Goal: Information Seeking & Learning: Understand process/instructions

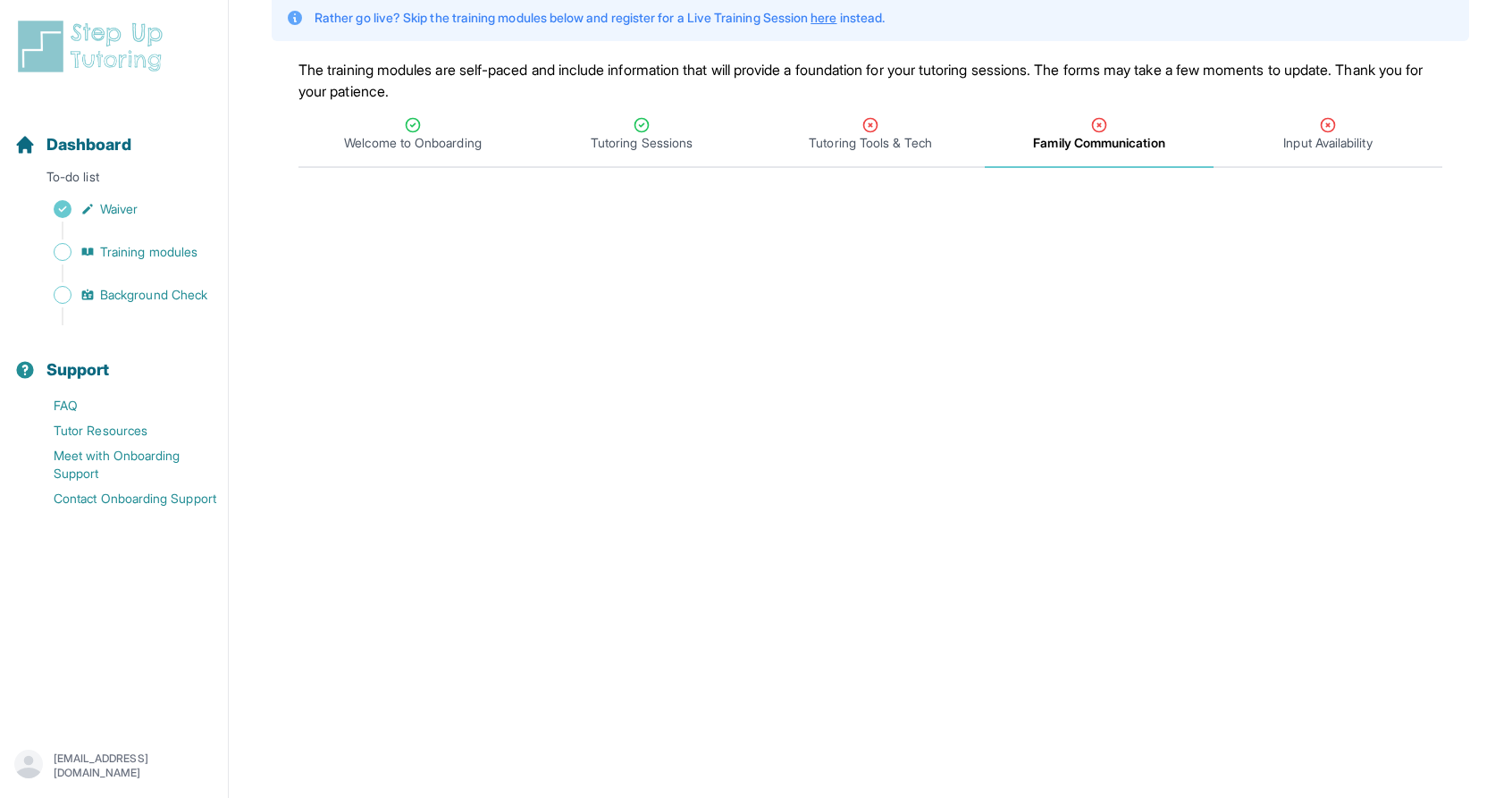
scroll to position [130, 0]
click at [1332, 129] on icon "Tabs" at bounding box center [1328, 126] width 13 height 13
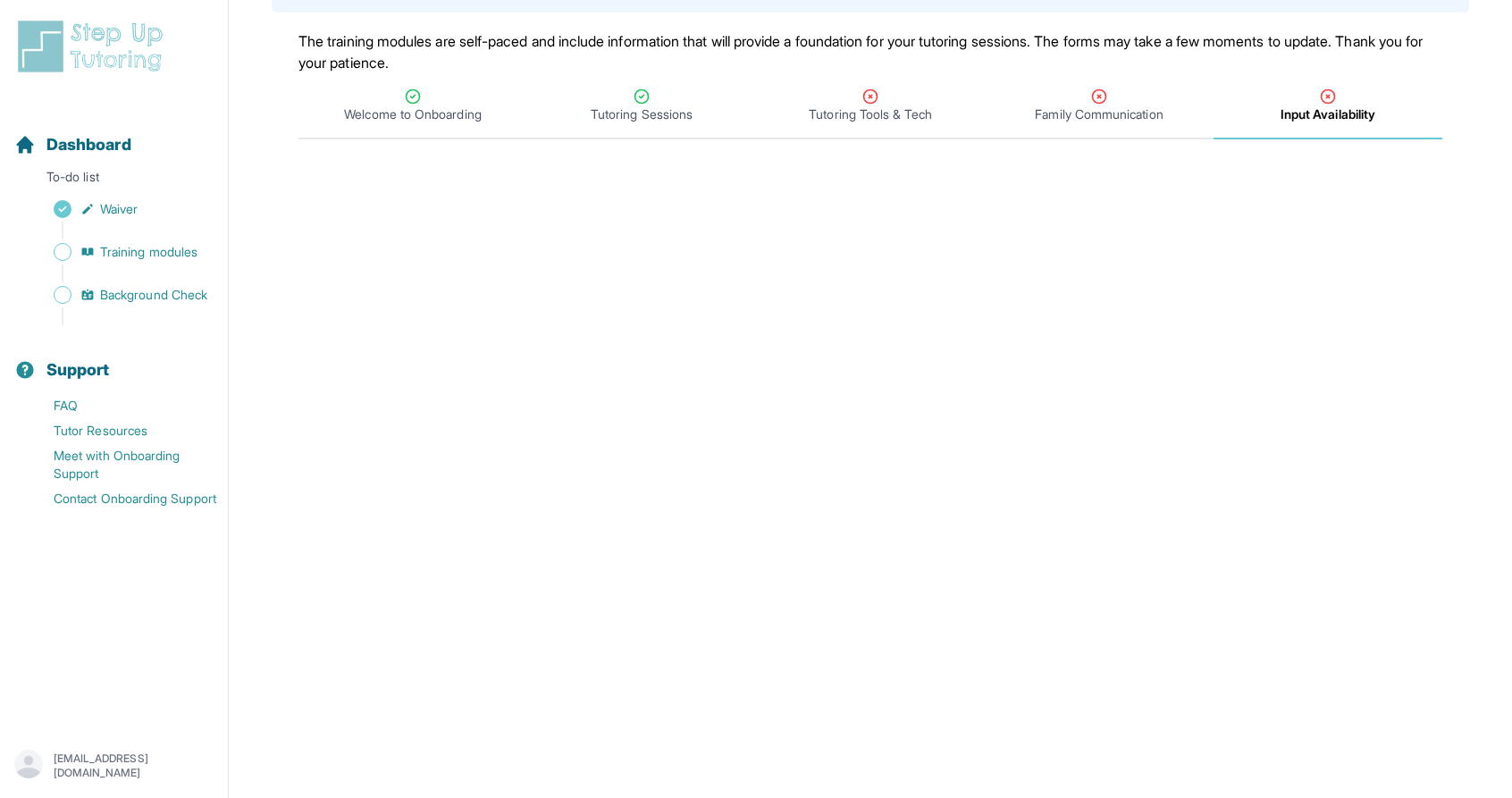
scroll to position [134, 0]
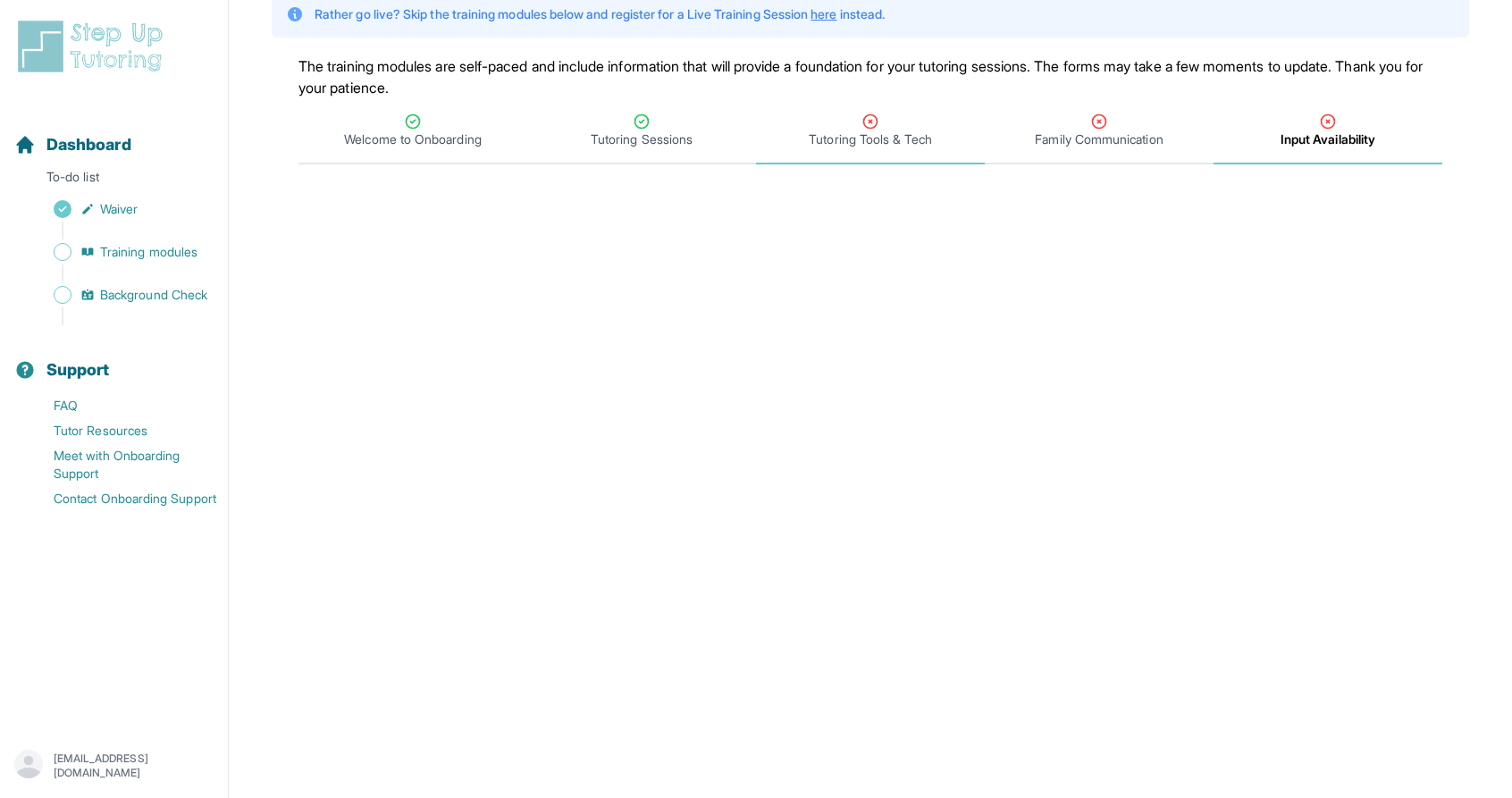
click at [893, 141] on span "Tutoring Tools & Tech" at bounding box center [870, 139] width 123 height 18
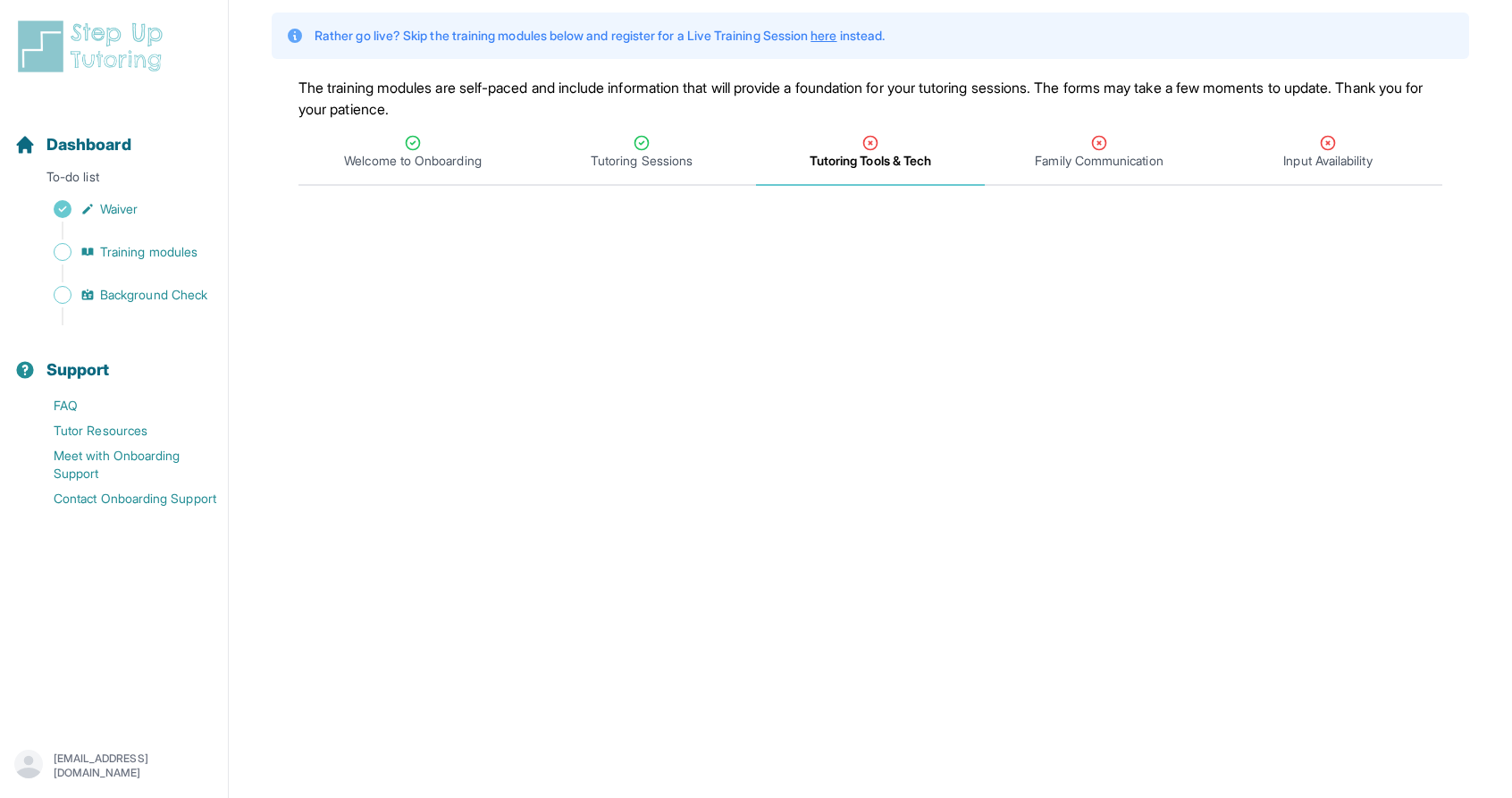
scroll to position [0, 0]
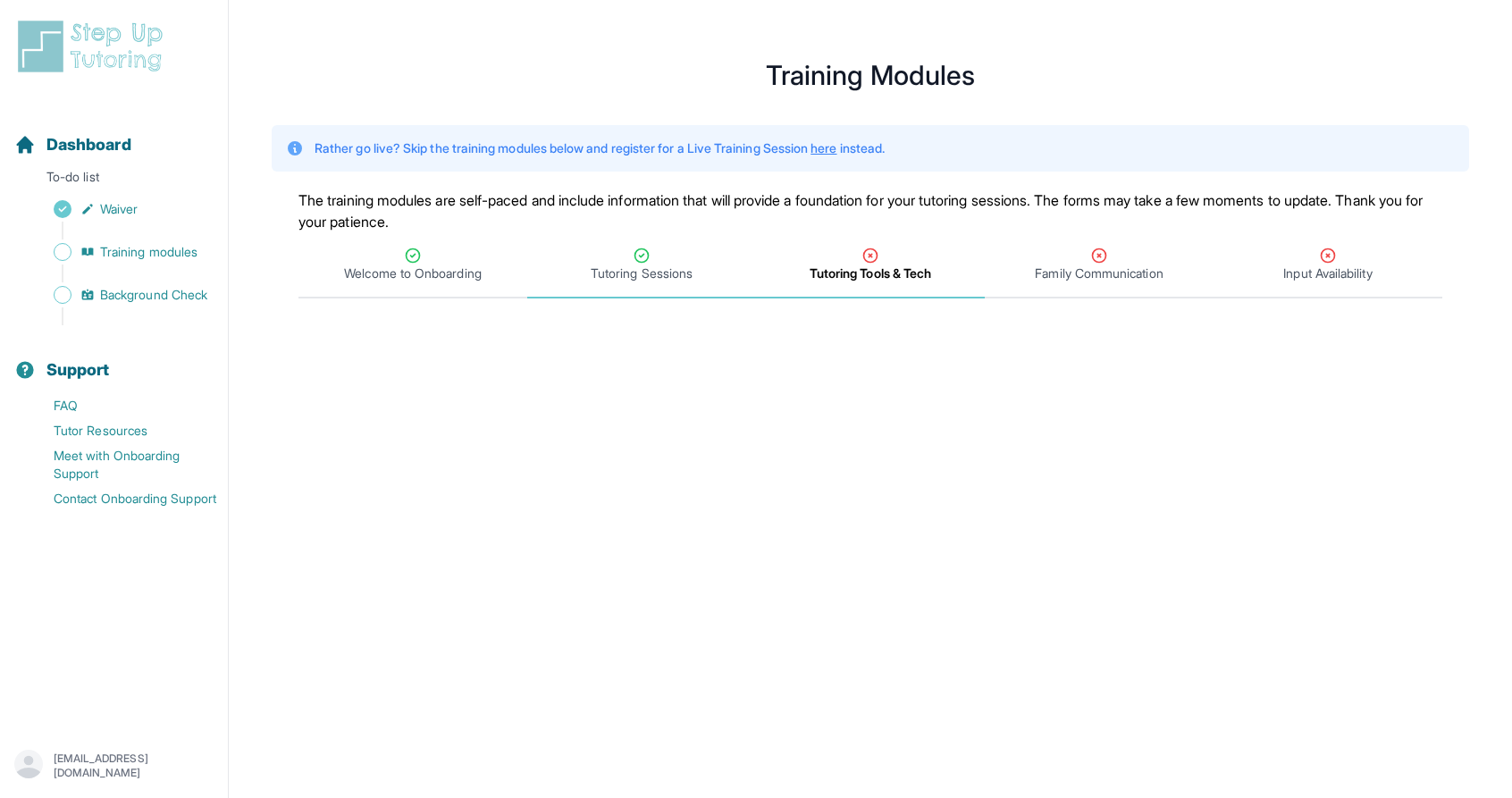
click at [647, 271] on span "Tutoring Sessions" at bounding box center [641, 273] width 102 height 18
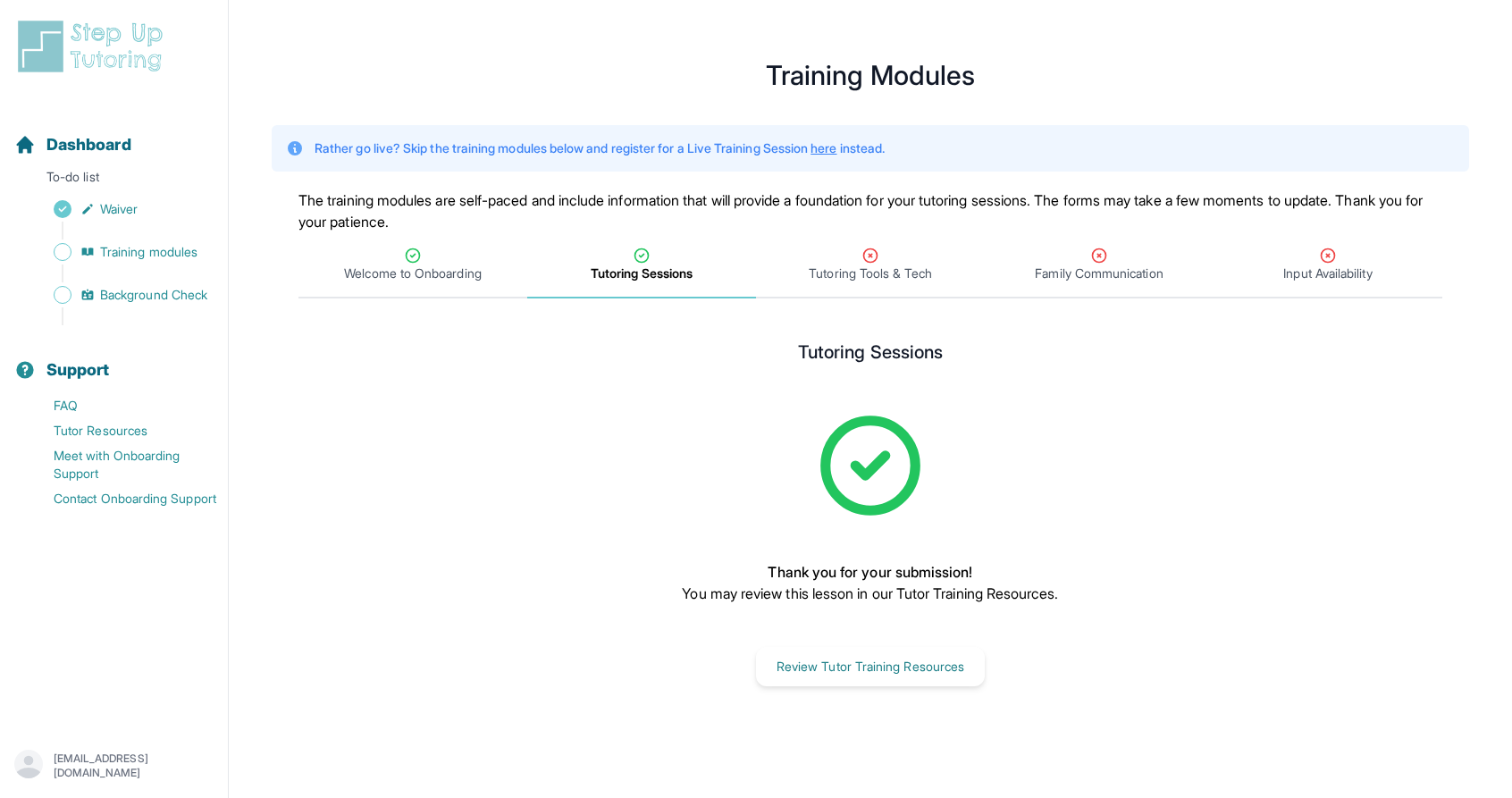
scroll to position [22, 0]
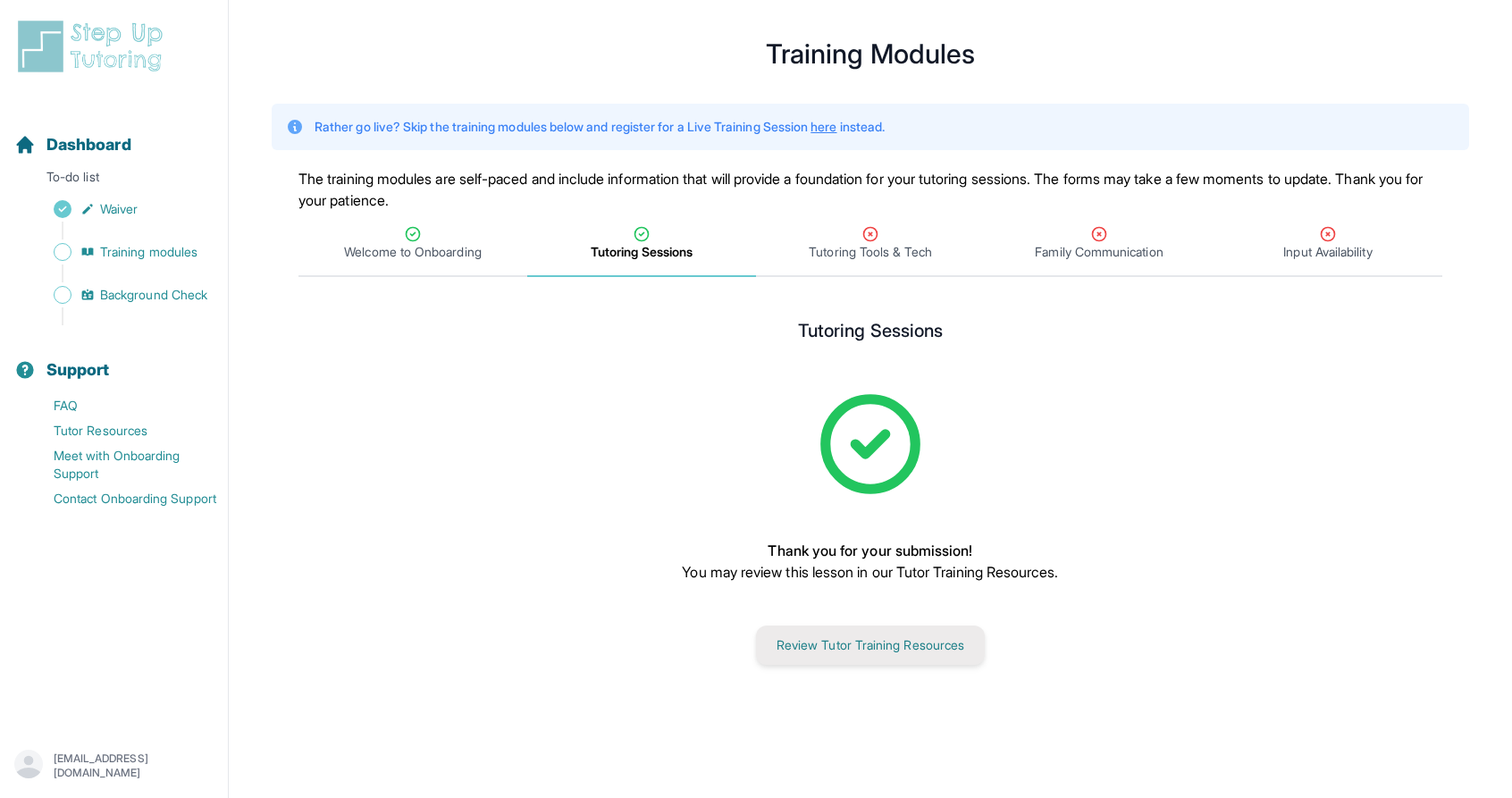
click at [865, 642] on button "Review Tutor Training Resources" at bounding box center [871, 645] width 228 height 39
click at [870, 261] on span "Tutoring Tools & Tech" at bounding box center [871, 244] width 228 height 67
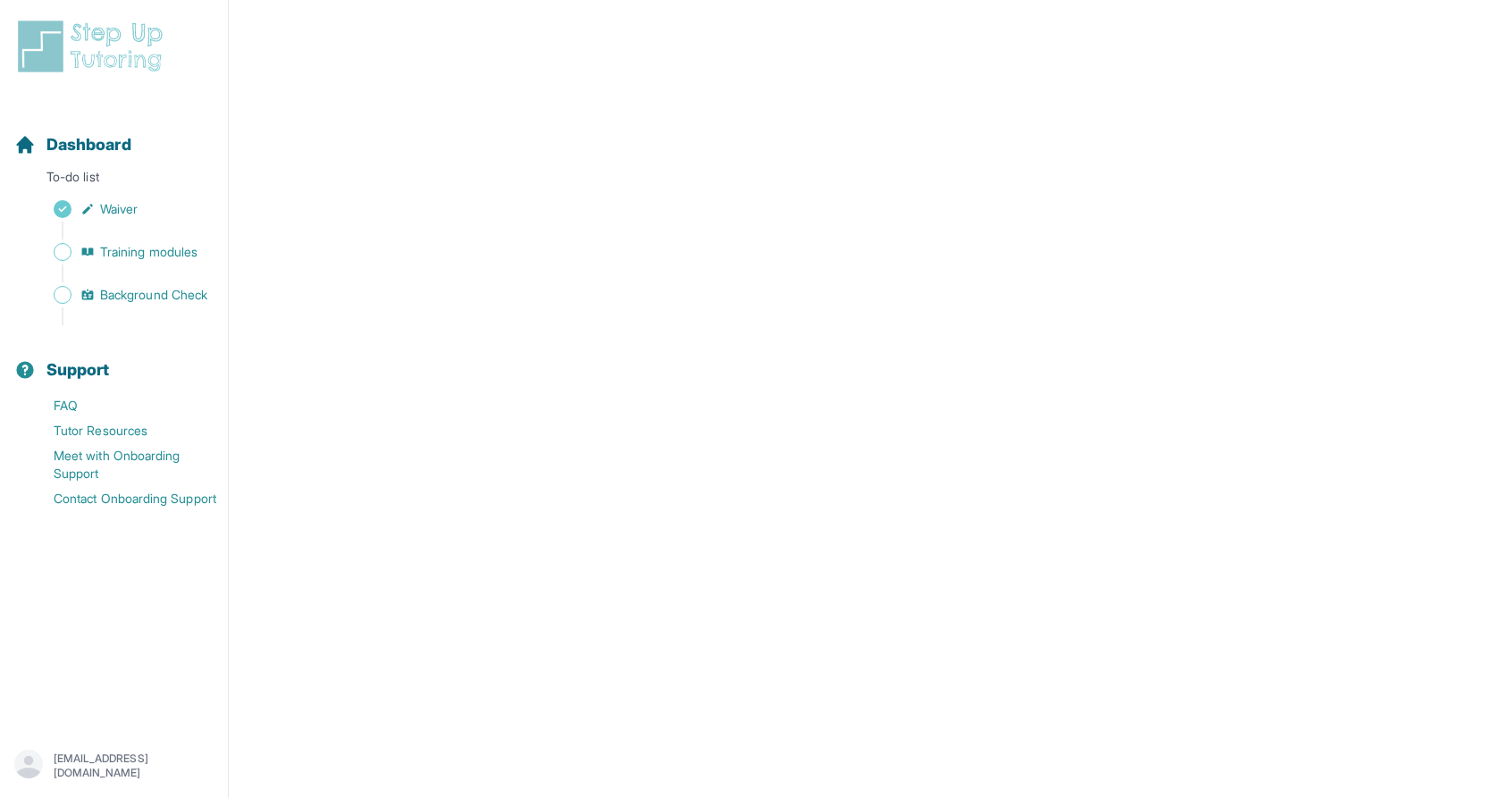
scroll to position [0, 0]
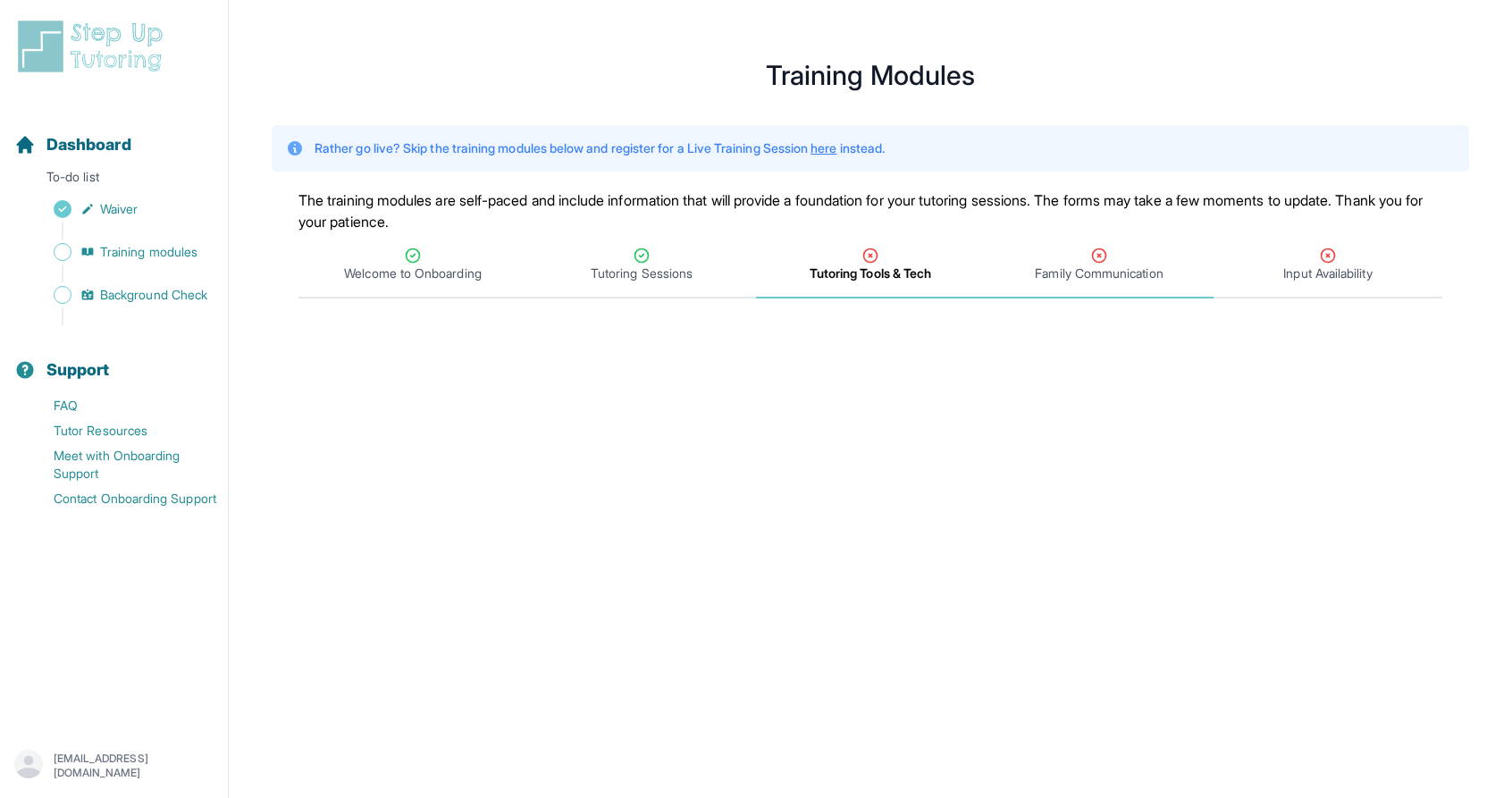
click at [1133, 262] on div "Family Communication" at bounding box center [1099, 264] width 222 height 36
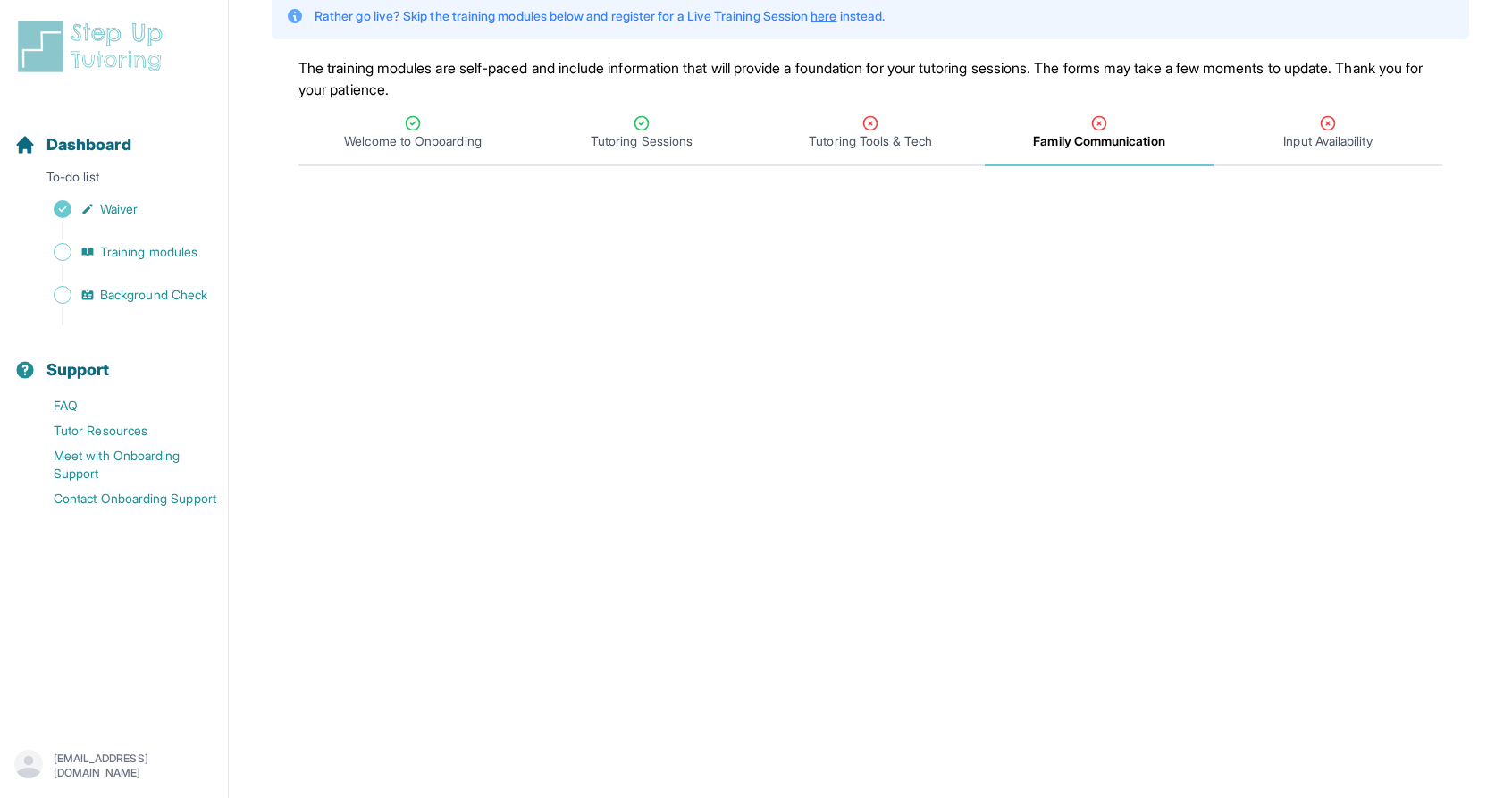
scroll to position [140, 0]
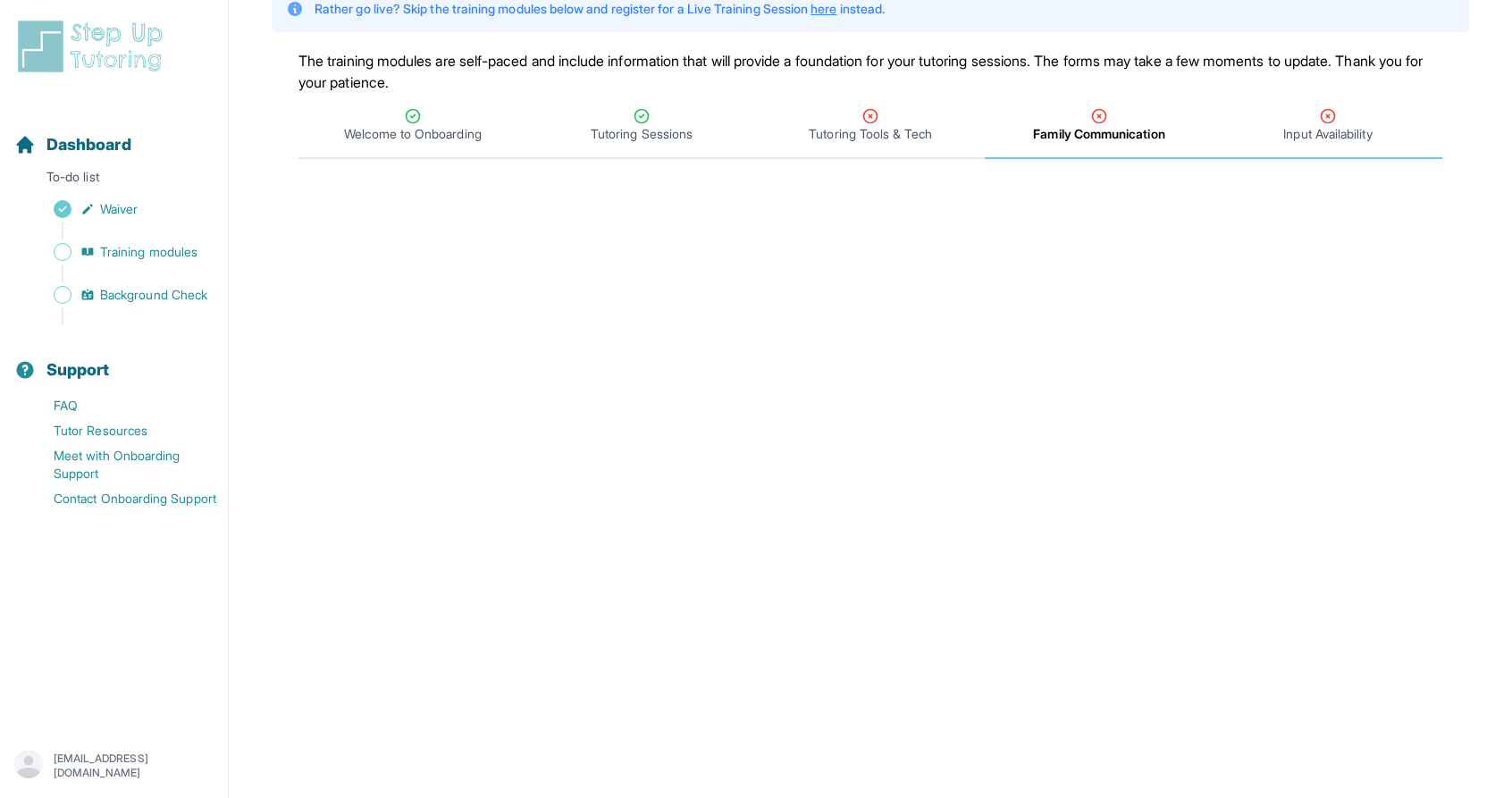
click at [1346, 129] on span "Input Availability" at bounding box center [1327, 134] width 88 height 18
click at [138, 294] on span "Background Check" at bounding box center [153, 295] width 108 height 18
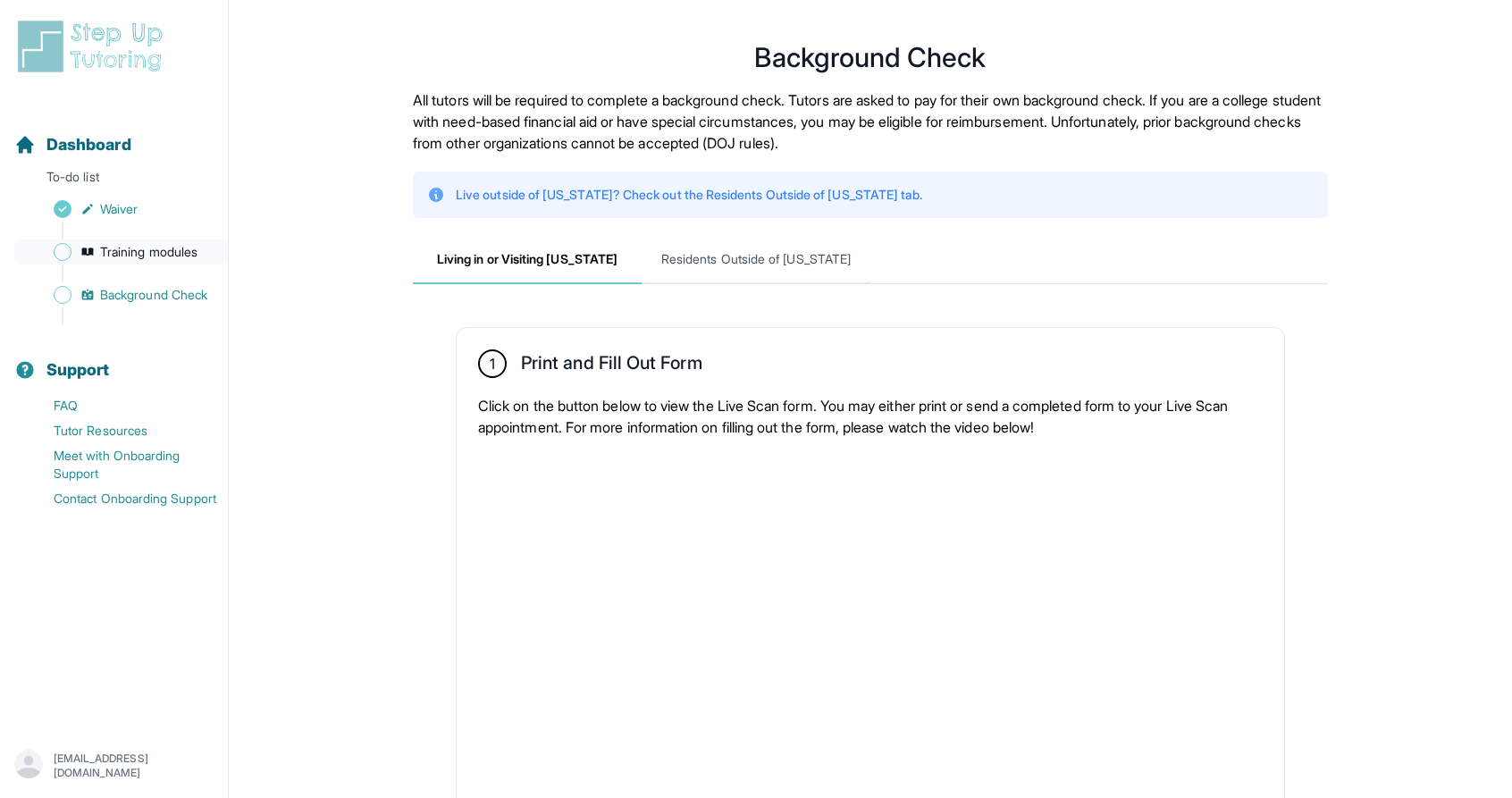
click at [150, 241] on link "Training modules" at bounding box center [121, 252] width 214 height 25
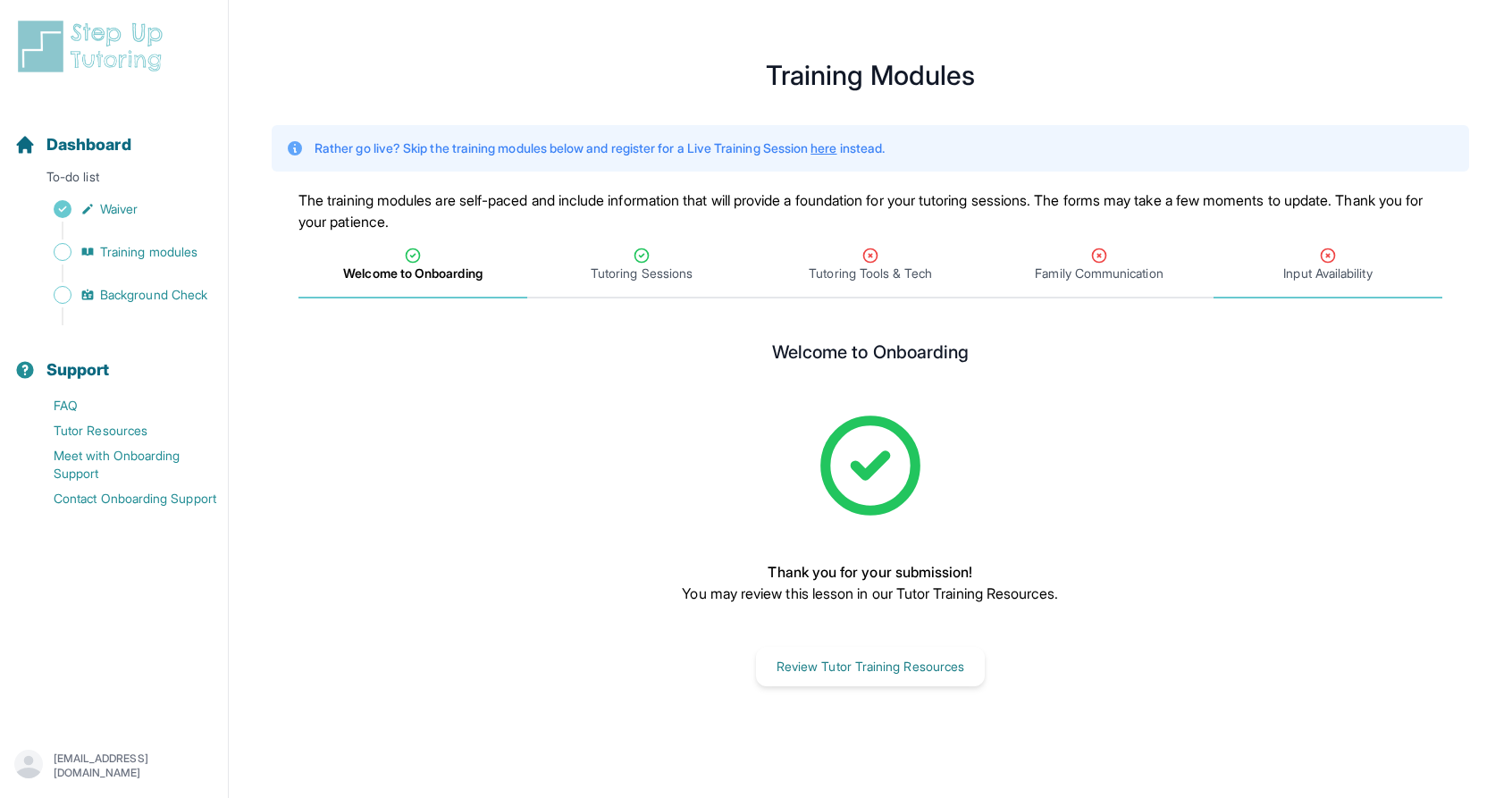
click at [1350, 262] on div "Input Availability" at bounding box center [1327, 264] width 222 height 36
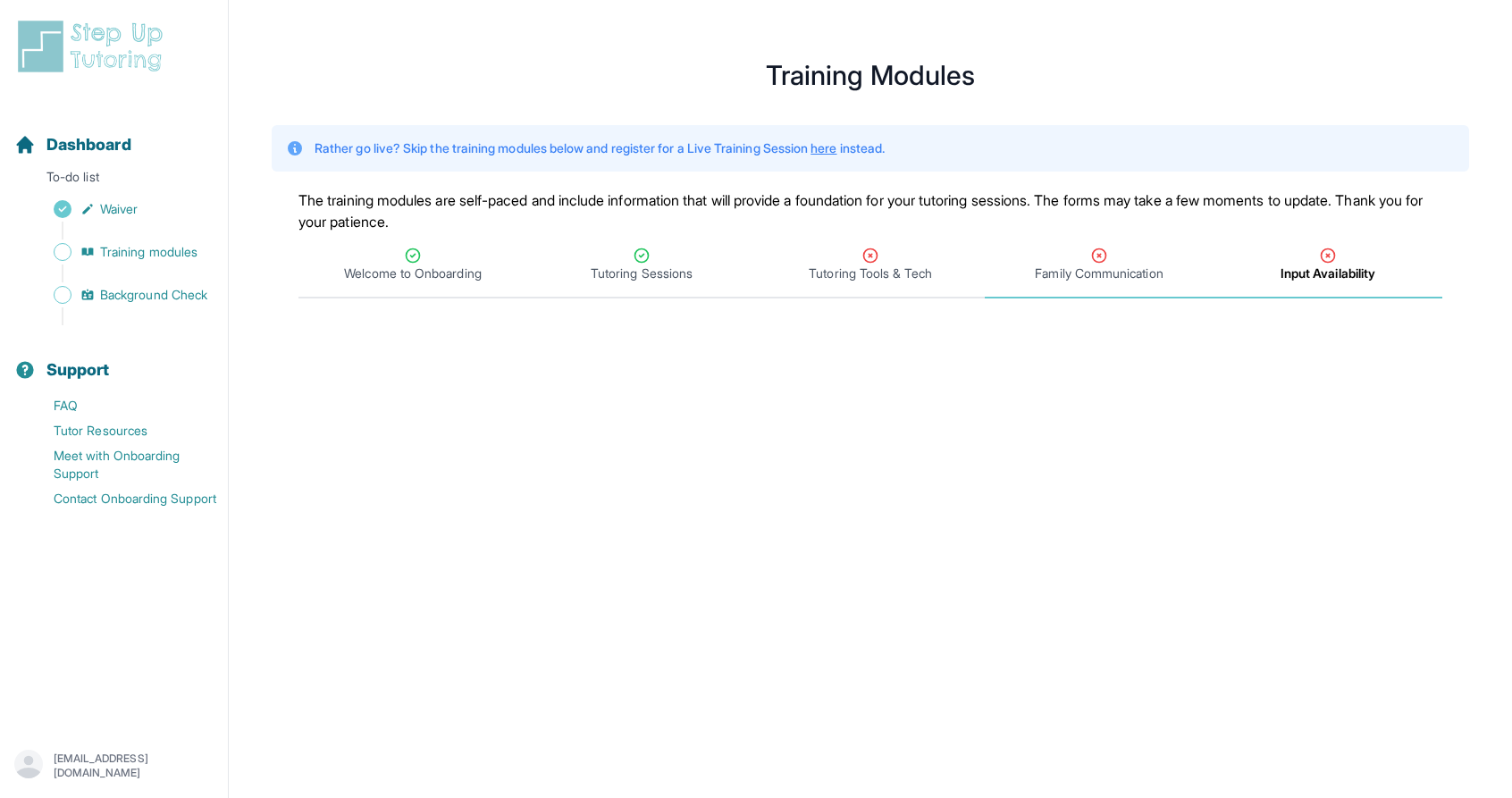
click at [1096, 261] on icon "Tabs" at bounding box center [1100, 256] width 13 height 13
click at [1335, 243] on span "Input Availability" at bounding box center [1328, 265] width 228 height 67
